Goal: Task Accomplishment & Management: Complete application form

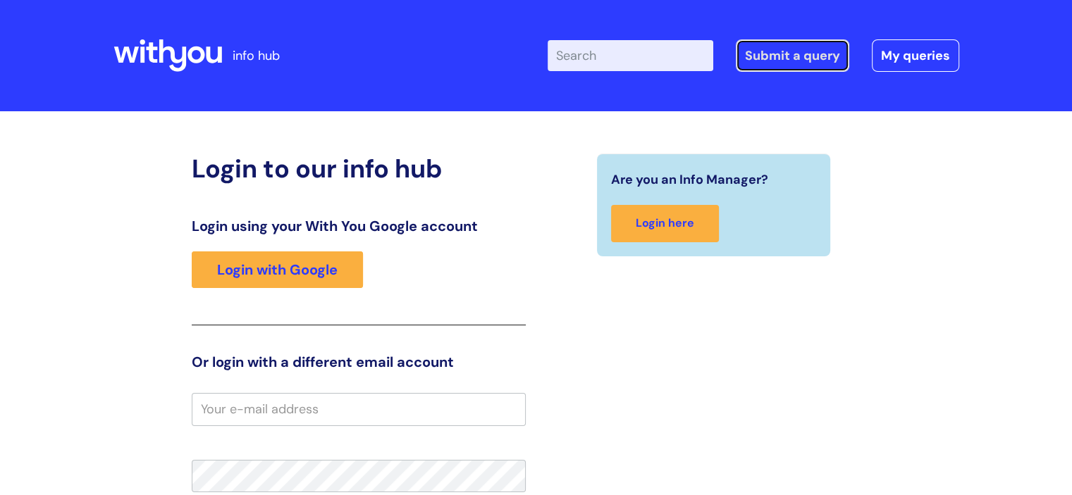
click at [805, 67] on link "Submit a query" at bounding box center [792, 55] width 113 height 32
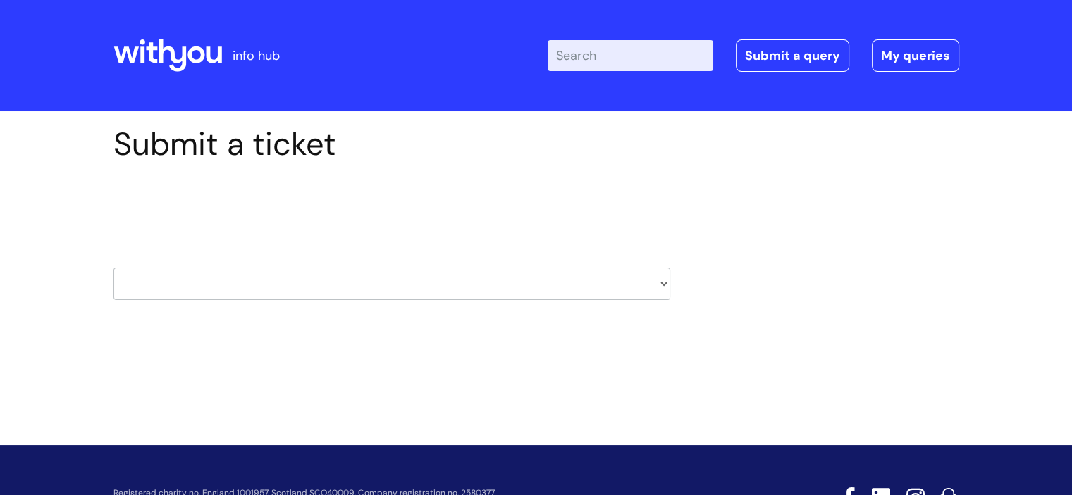
click at [660, 285] on select "HR / People IT and Support Clinical Drug Alerts Finance Accounts Data Support T…" at bounding box center [391, 284] width 557 height 32
click at [661, 285] on select "HR / People IT and Support Clinical Drug Alerts Finance Accounts Data Support T…" at bounding box center [391, 284] width 557 height 32
